Goal: Task Accomplishment & Management: Use online tool/utility

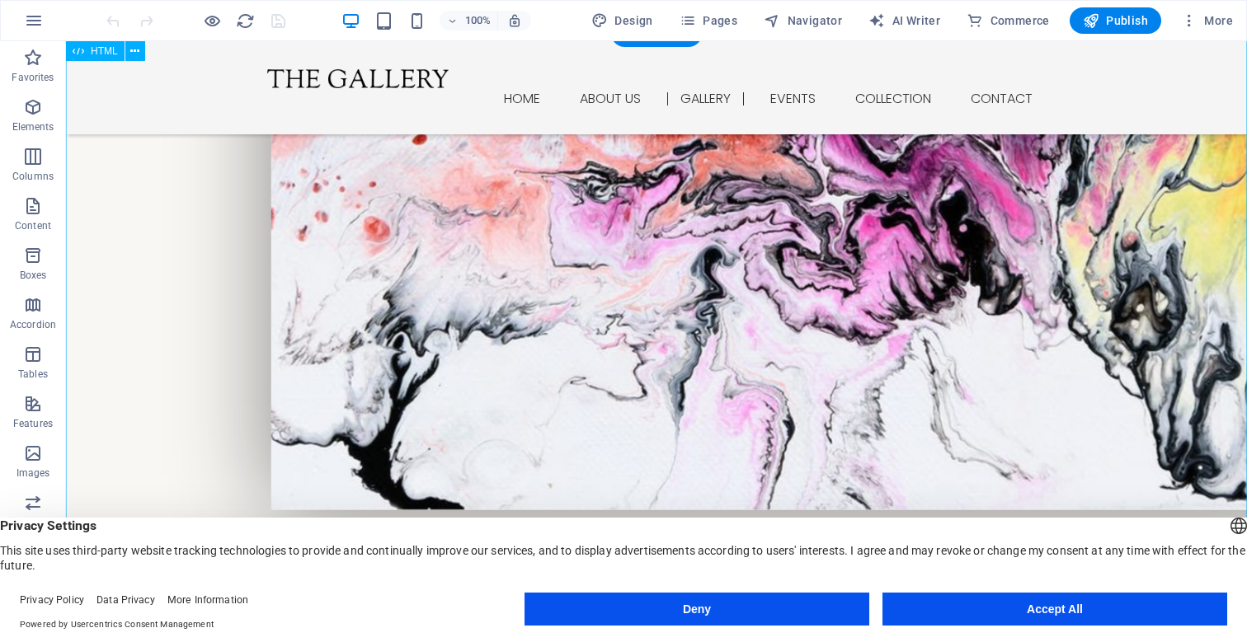
scroll to position [1312, 0]
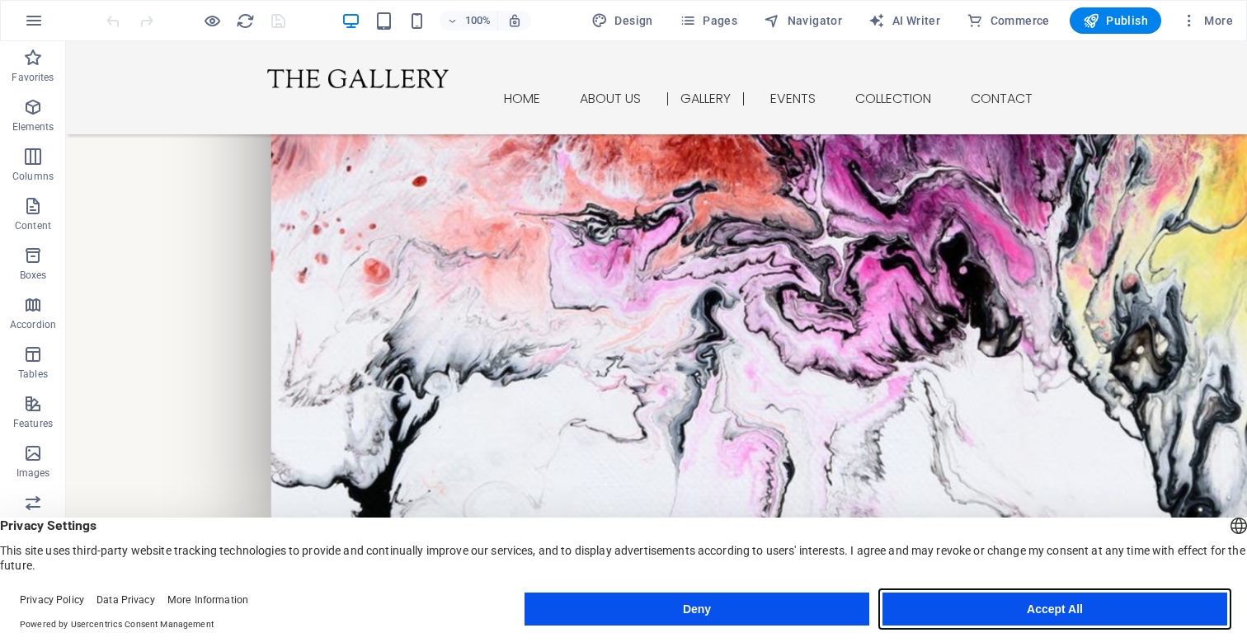
click at [916, 609] on button "Accept All" at bounding box center [1054, 609] width 345 height 33
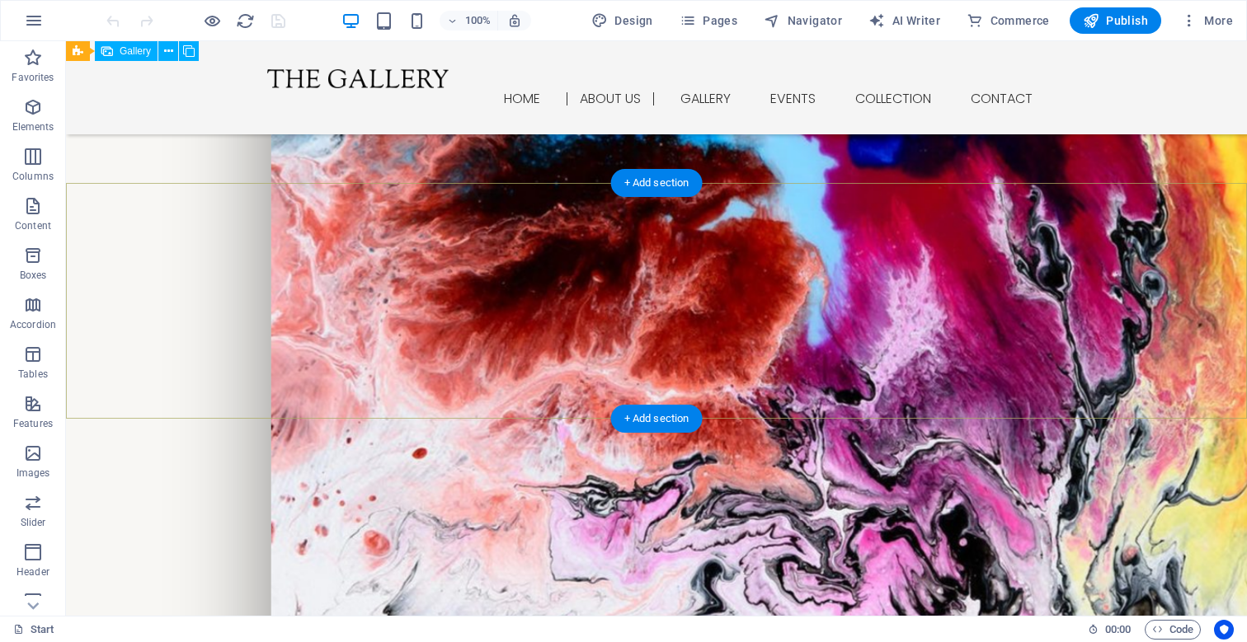
scroll to position [1002, 0]
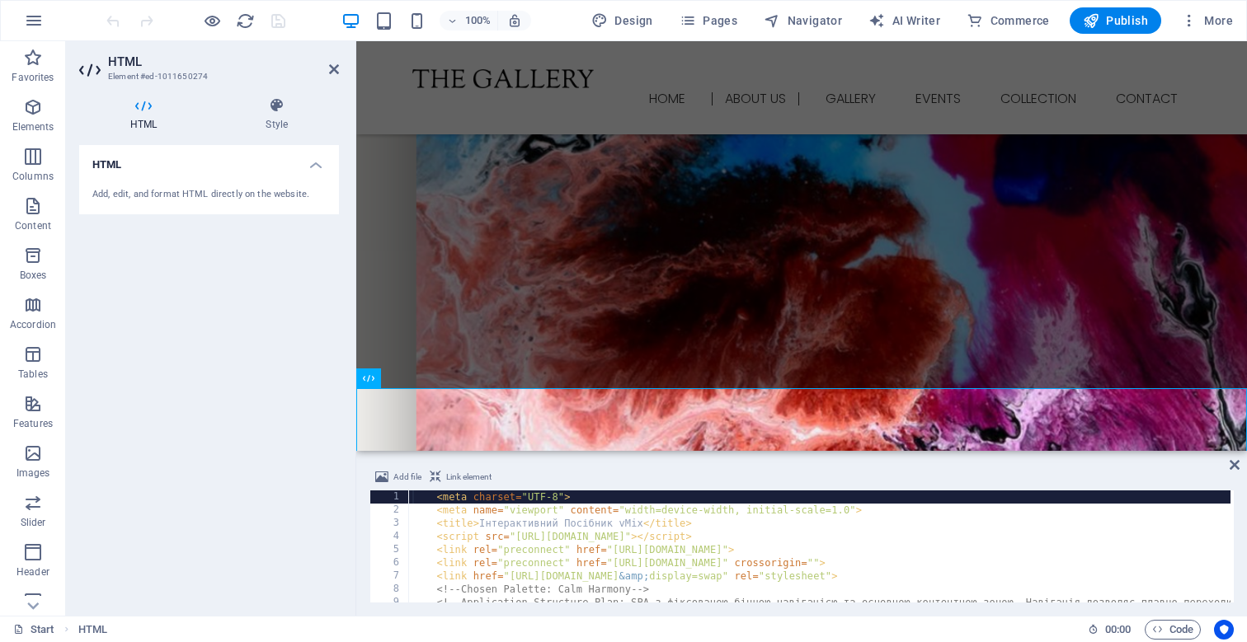
type textarea "<link rel="preconnect" href="[URL][DOMAIN_NAME]">"
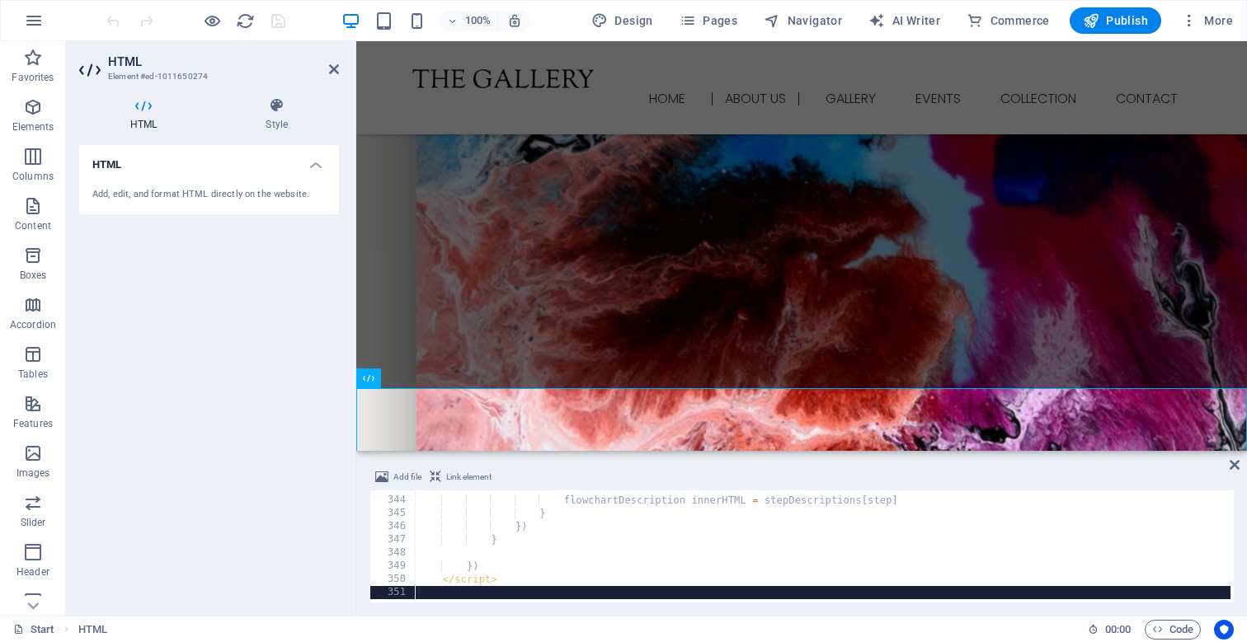
scroll to position [1001, 0]
click at [287, 310] on div "HTML Add, edit, and format HTML directly on the website." at bounding box center [209, 374] width 260 height 458
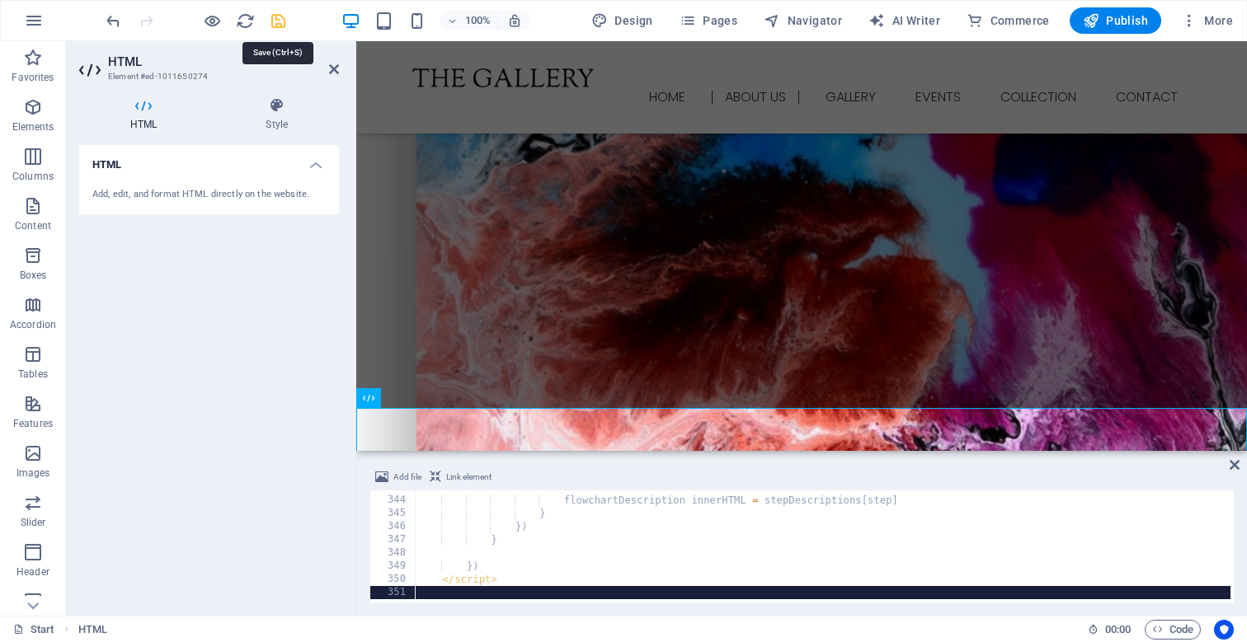
click at [275, 22] on icon "save" at bounding box center [278, 21] width 19 height 19
checkbox input "false"
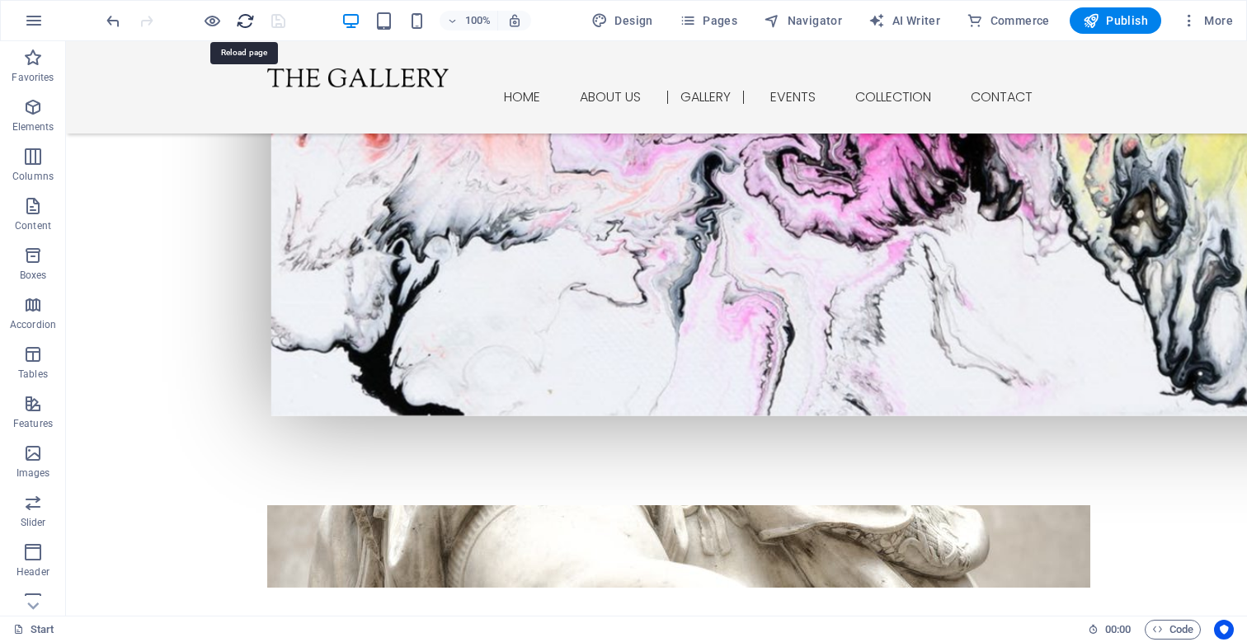
click at [246, 19] on icon "reload" at bounding box center [245, 21] width 19 height 19
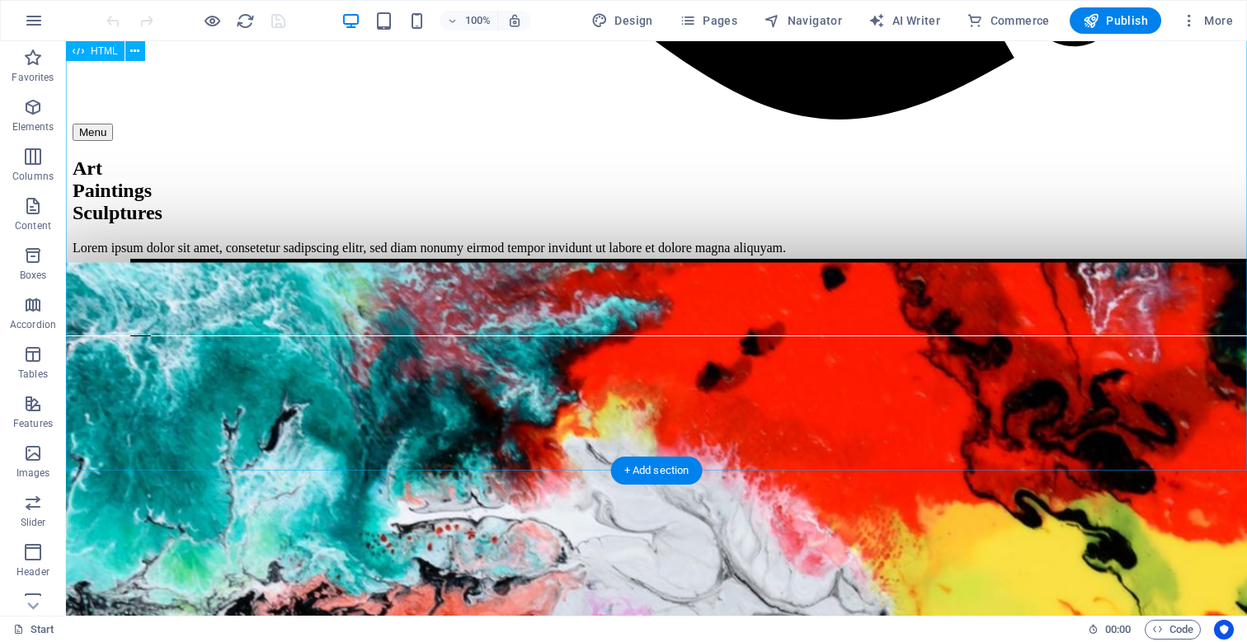
scroll to position [1607, 0]
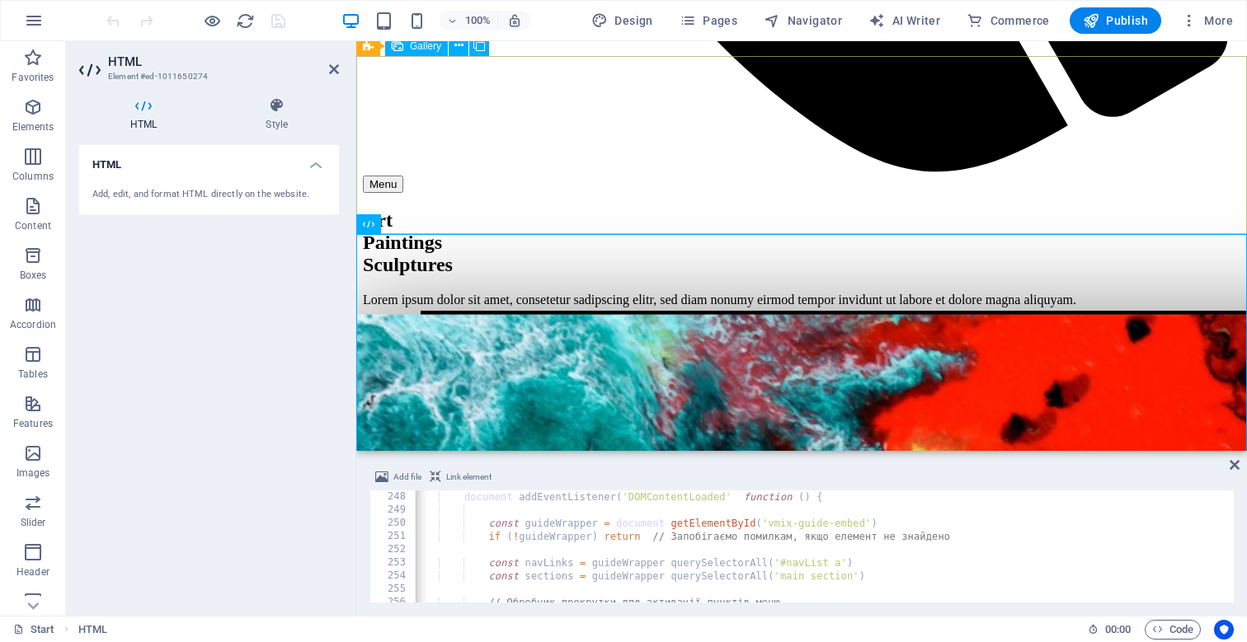
scroll to position [1173, 0]
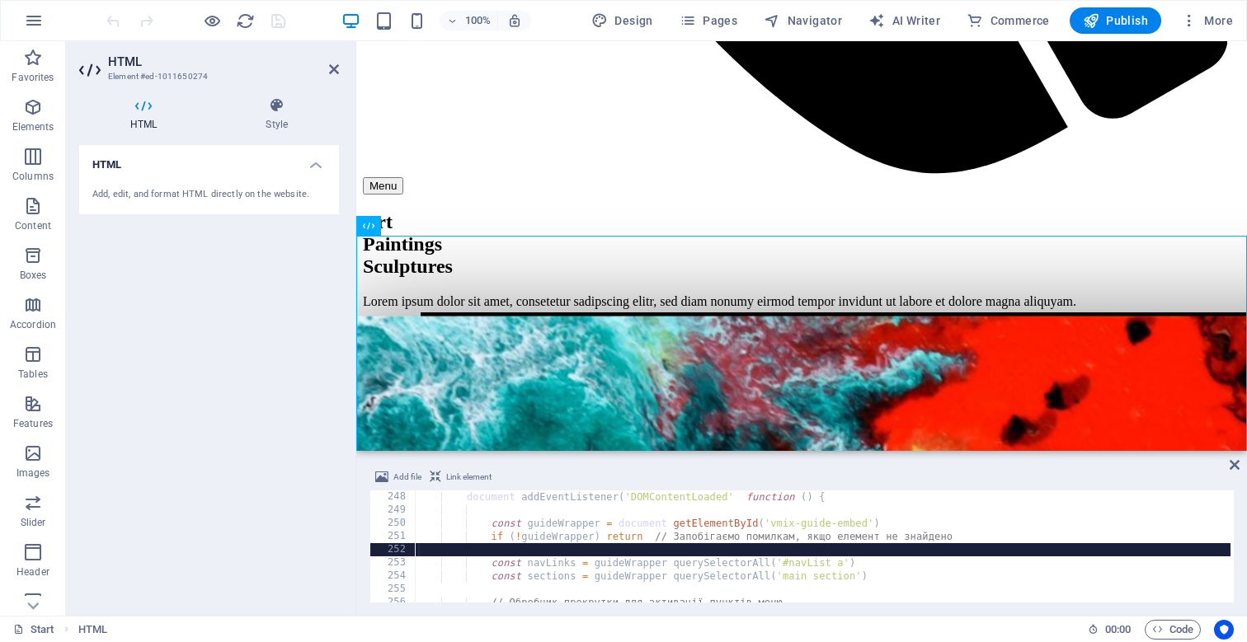
scroll to position [0, 0]
type textarea "</script>"
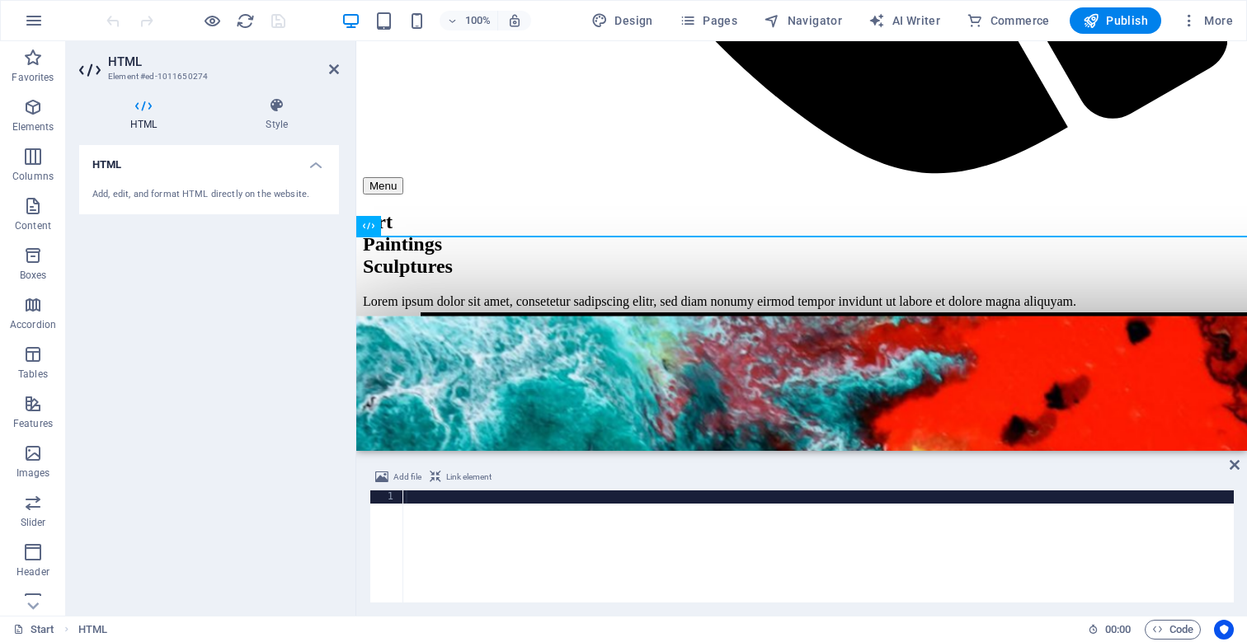
click at [742, 536] on div at bounding box center [817, 560] width 831 height 139
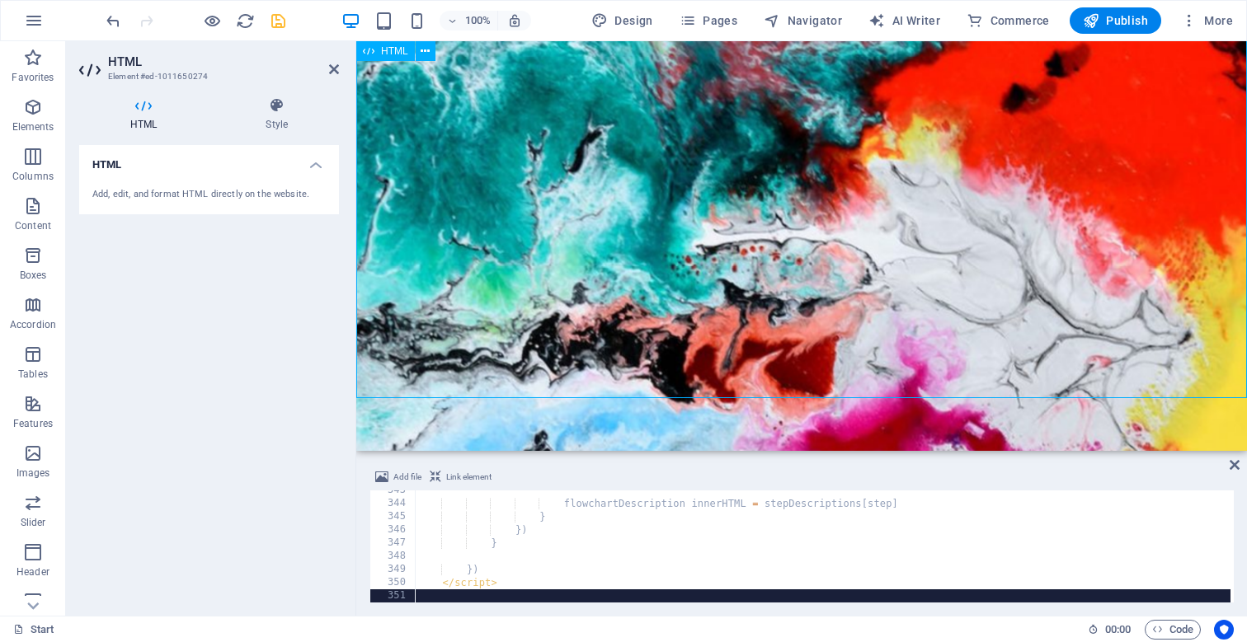
scroll to position [1532, 0]
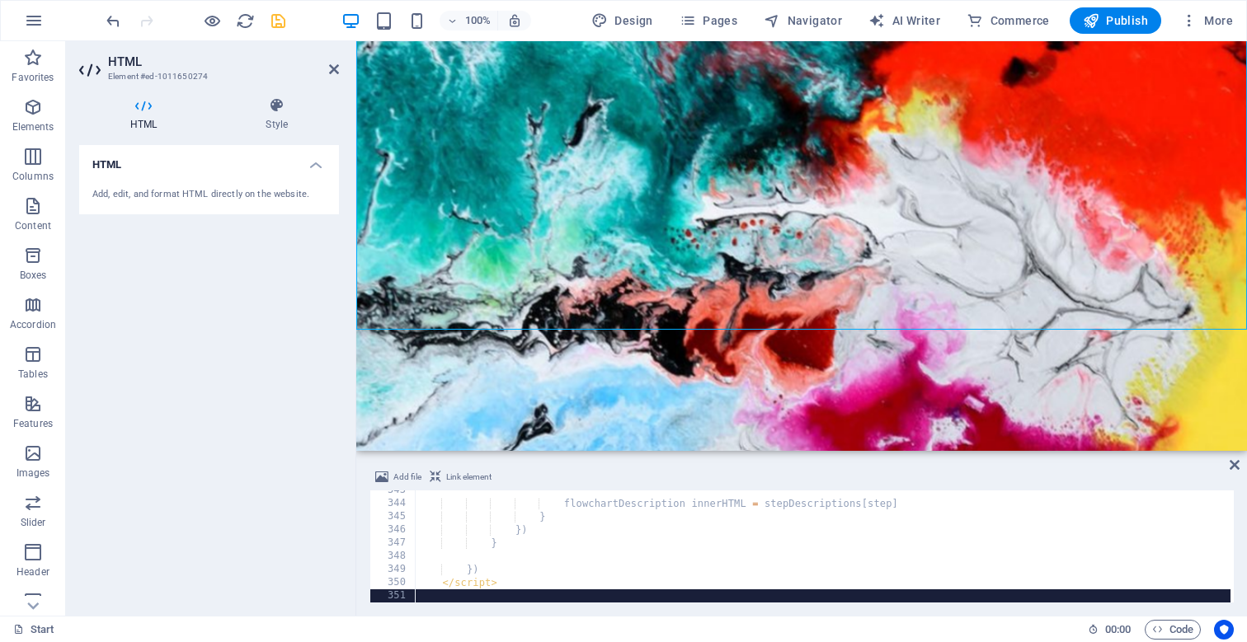
click at [440, 480] on button "Link element" at bounding box center [460, 478] width 67 height 20
click at [433, 478] on icon at bounding box center [436, 478] width 12 height 20
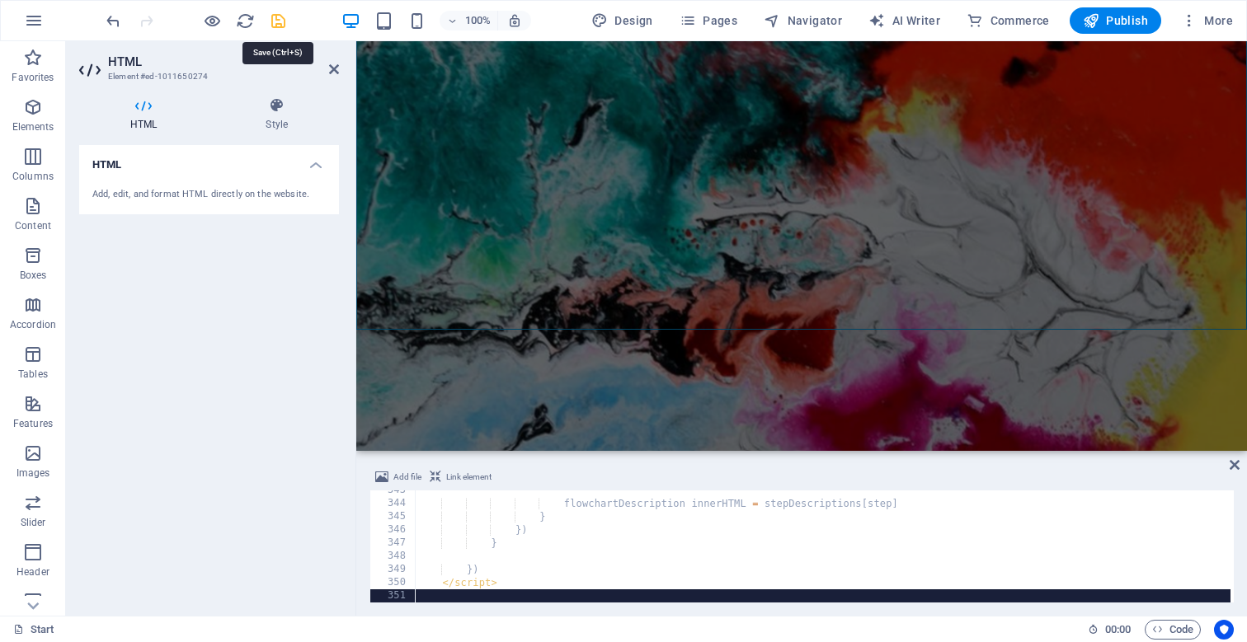
click at [273, 21] on icon "save" at bounding box center [278, 21] width 19 height 19
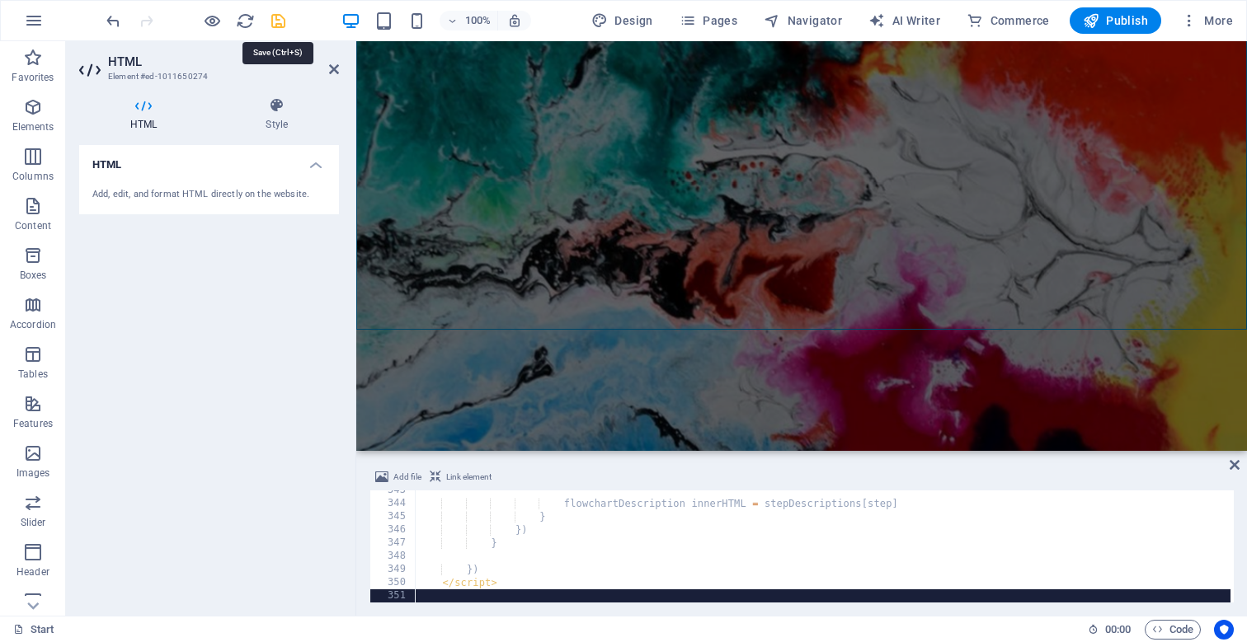
checkbox input "false"
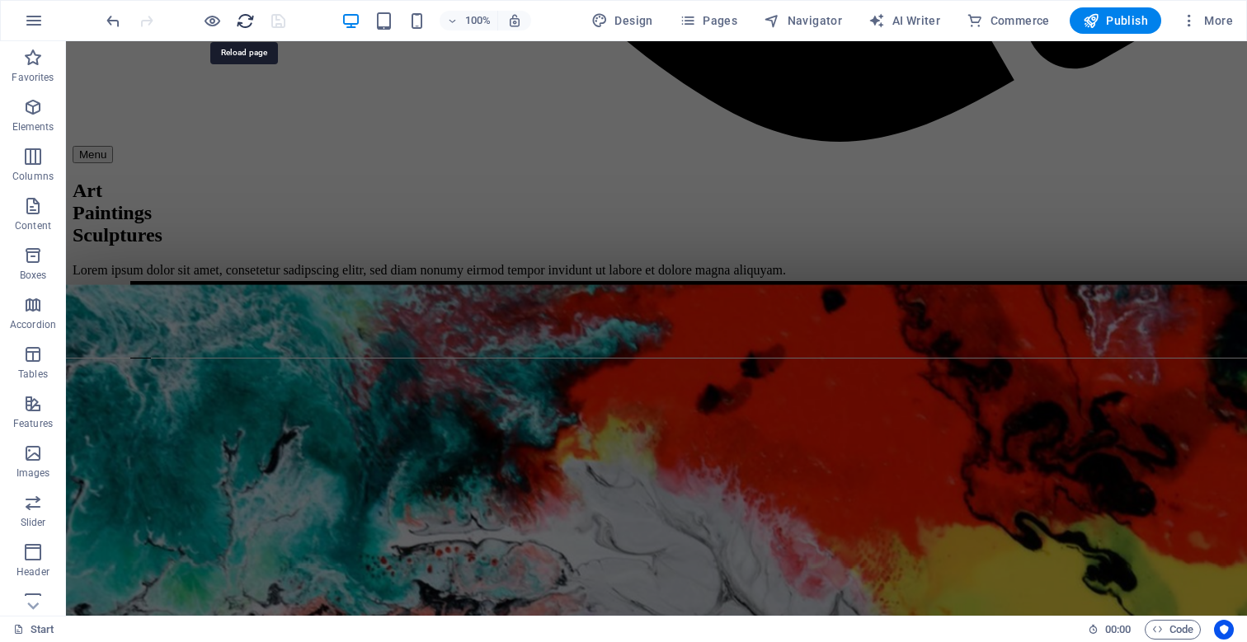
click at [242, 21] on icon "reload" at bounding box center [245, 21] width 19 height 19
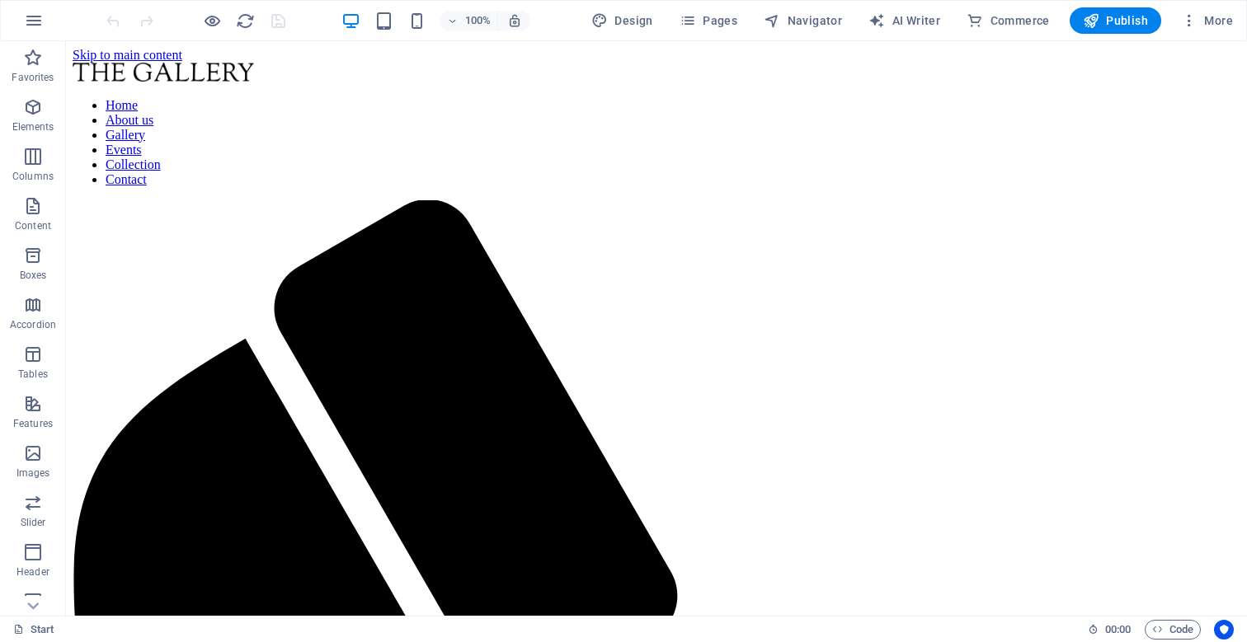
scroll to position [0, 0]
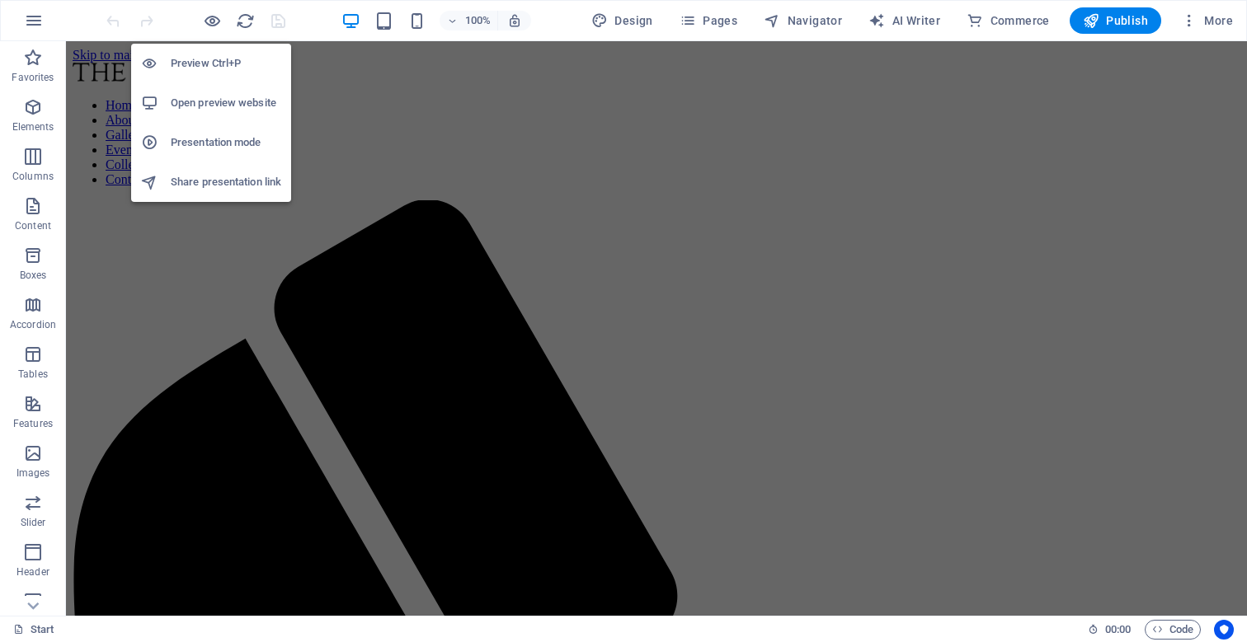
click at [205, 59] on h6 "Preview Ctrl+P" at bounding box center [226, 64] width 110 height 20
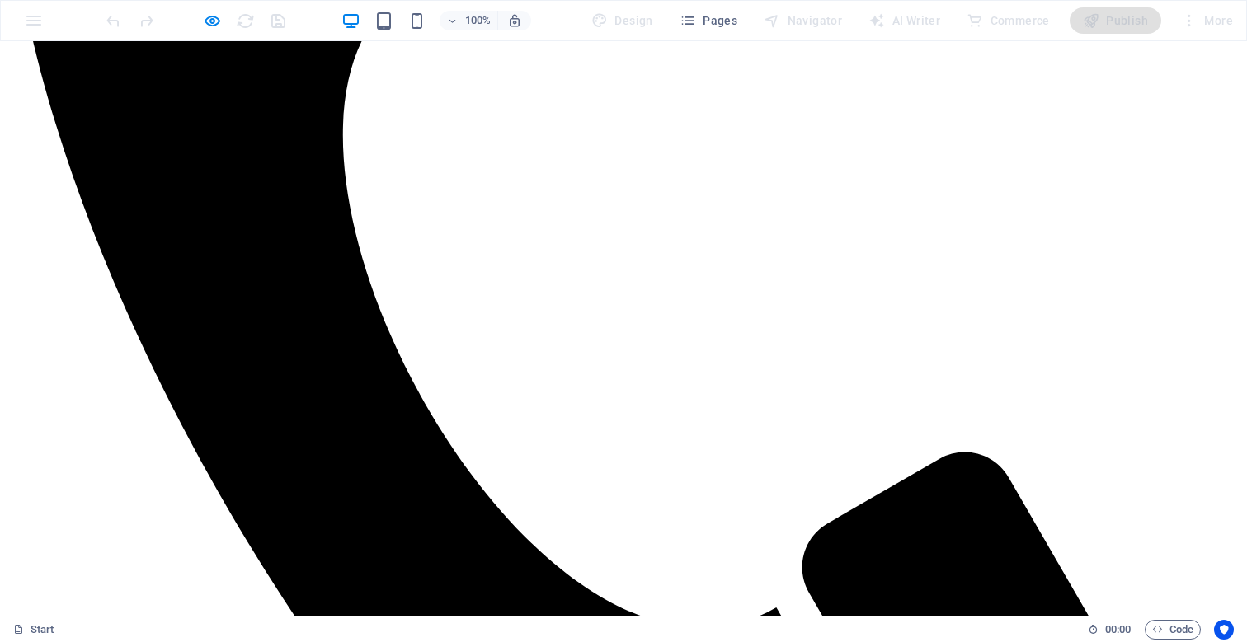
scroll to position [753, 0]
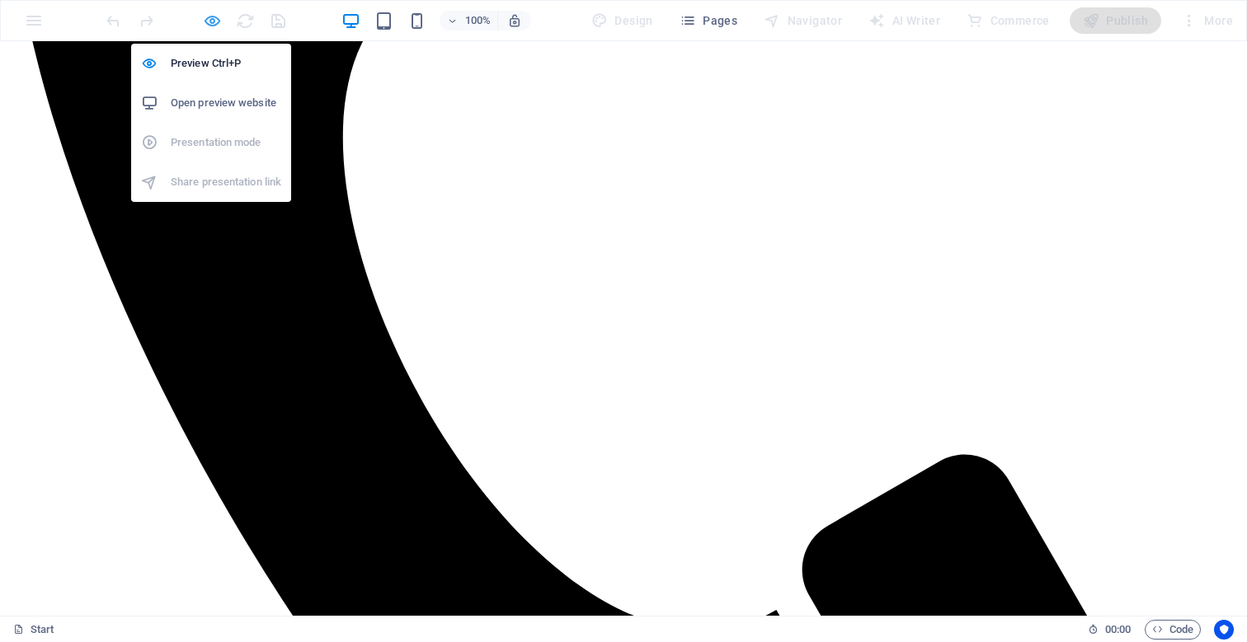
click at [210, 16] on icon "button" at bounding box center [212, 21] width 19 height 19
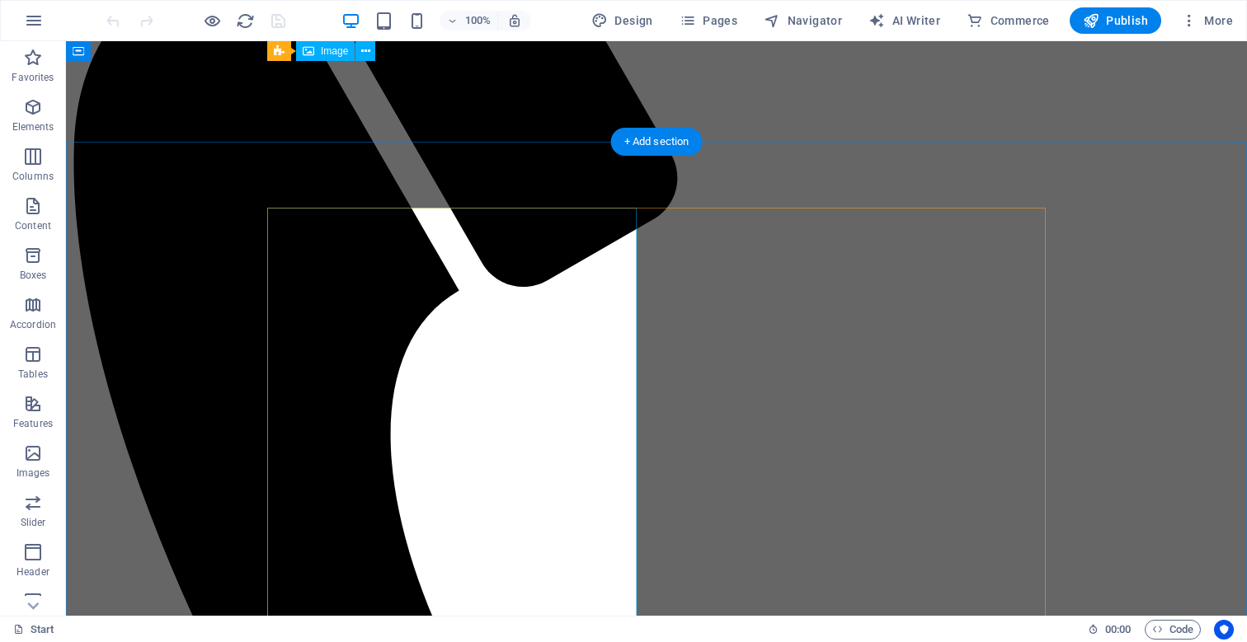
scroll to position [416, 0]
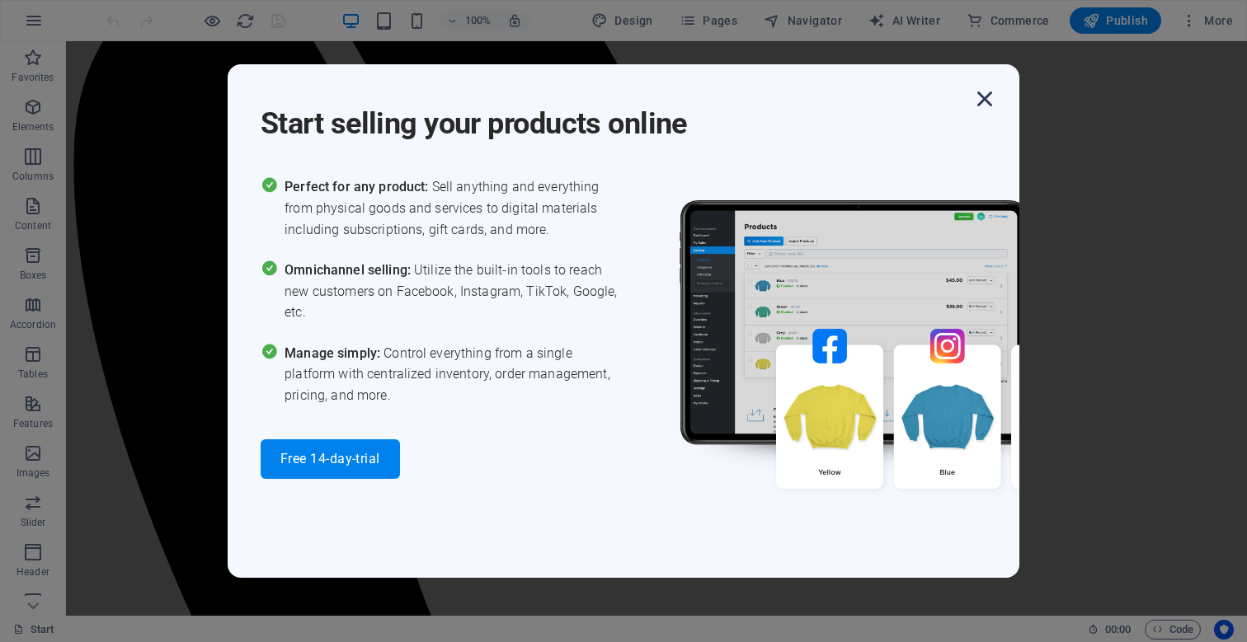
click at [984, 96] on icon "button" at bounding box center [985, 99] width 30 height 30
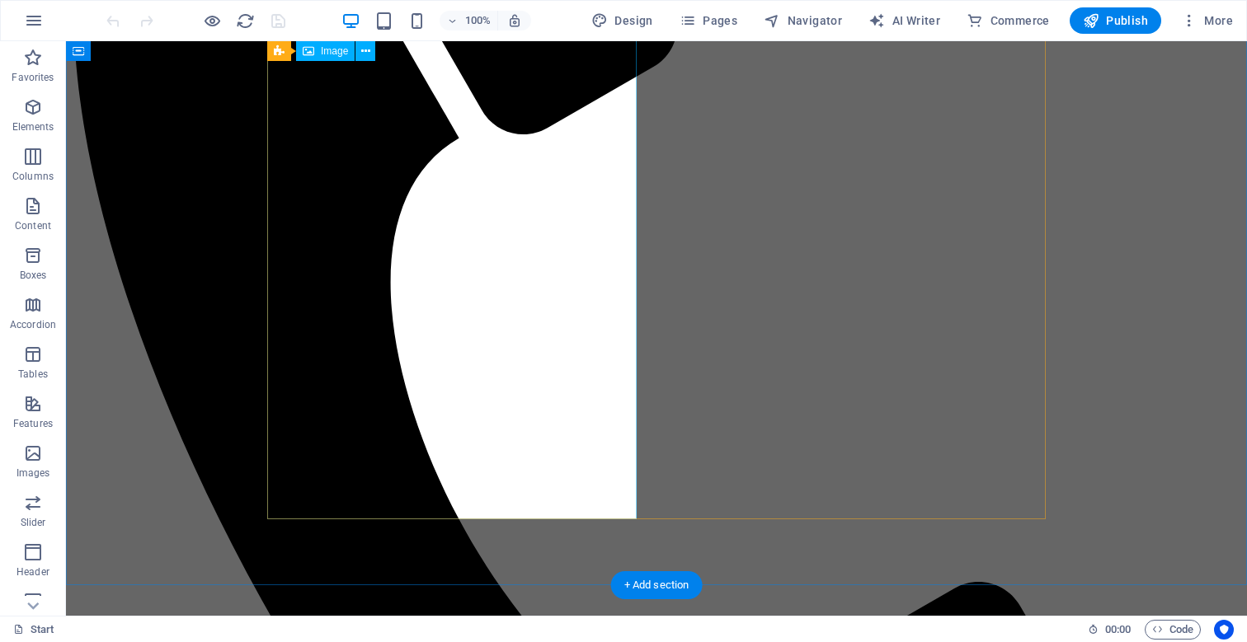
scroll to position [559, 0]
